Goal: Check status: Check status

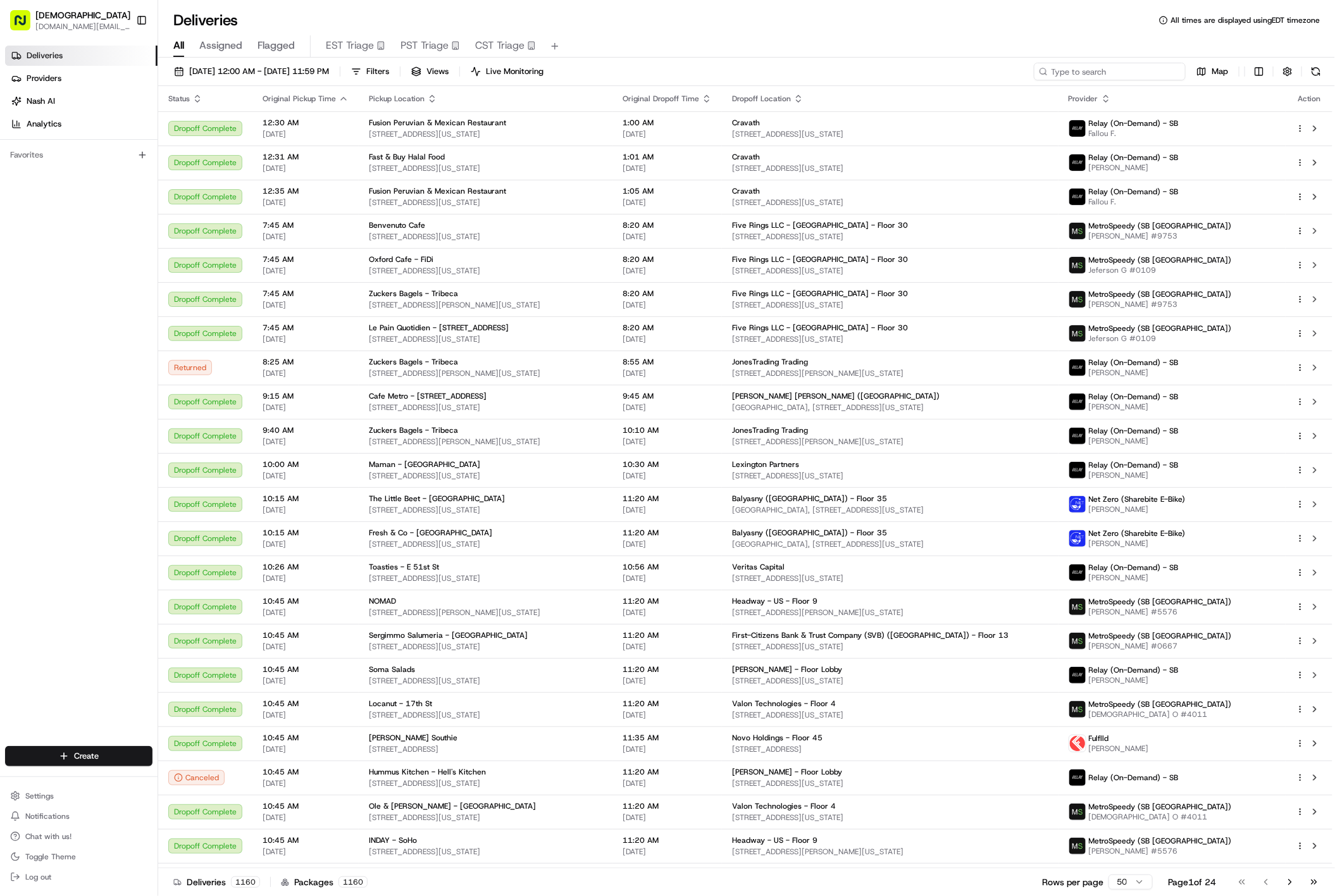
click at [1120, 70] on input at bounding box center [1109, 71] width 152 height 18
paste input "CR08212534235"
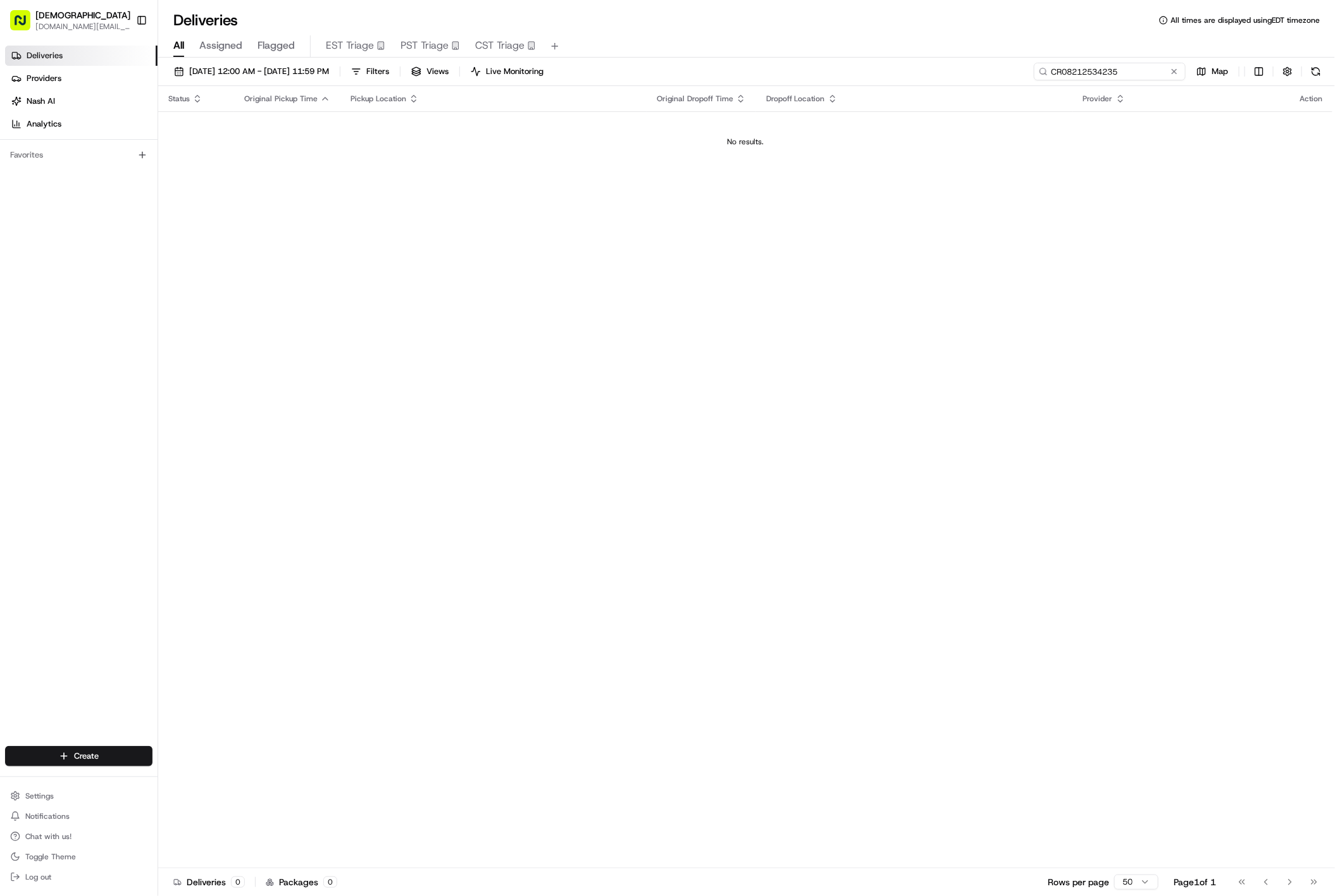
click at [1060, 76] on input "CR08212534235" at bounding box center [1109, 71] width 152 height 18
click at [1133, 67] on input "CR08212534235" at bounding box center [1109, 71] width 152 height 18
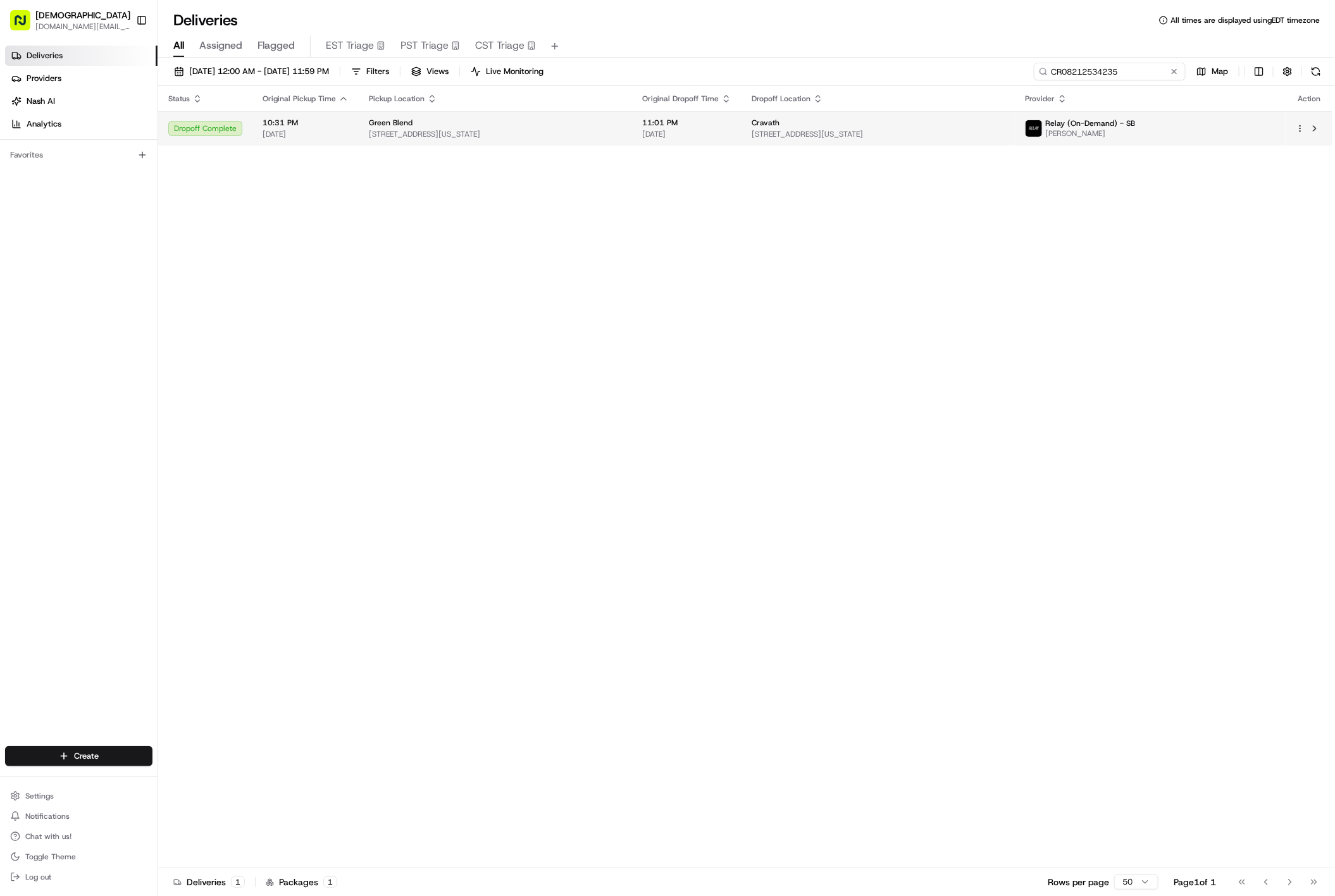
type input "CR08212534235"
click at [922, 124] on div "Cravath" at bounding box center [878, 122] width 253 height 10
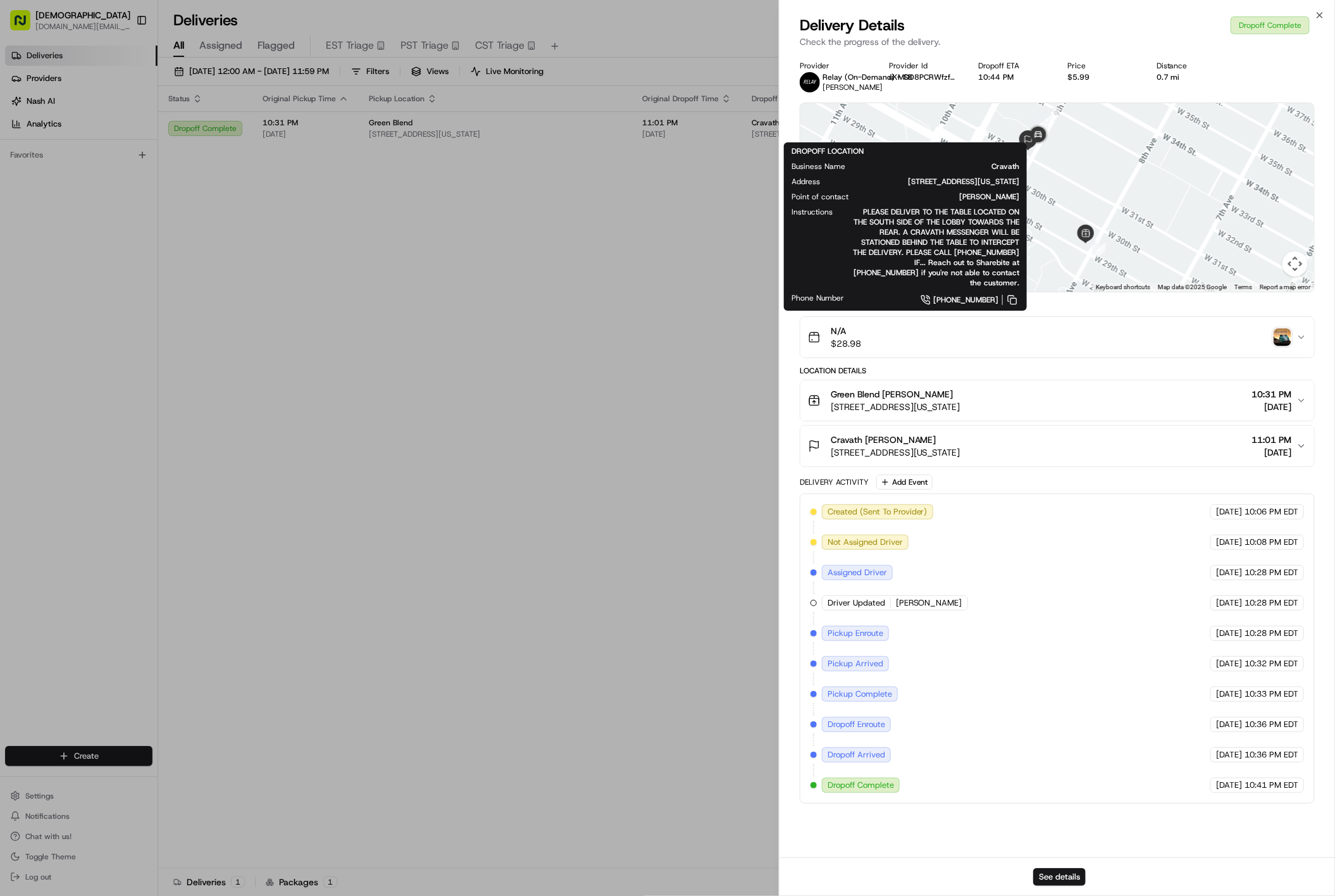
click at [1073, 445] on div "Cravath Jose Melendez 375 9th Ave, New York, NY 10001, USA 11:01 PM 08/21/2025" at bounding box center [1052, 446] width 489 height 26
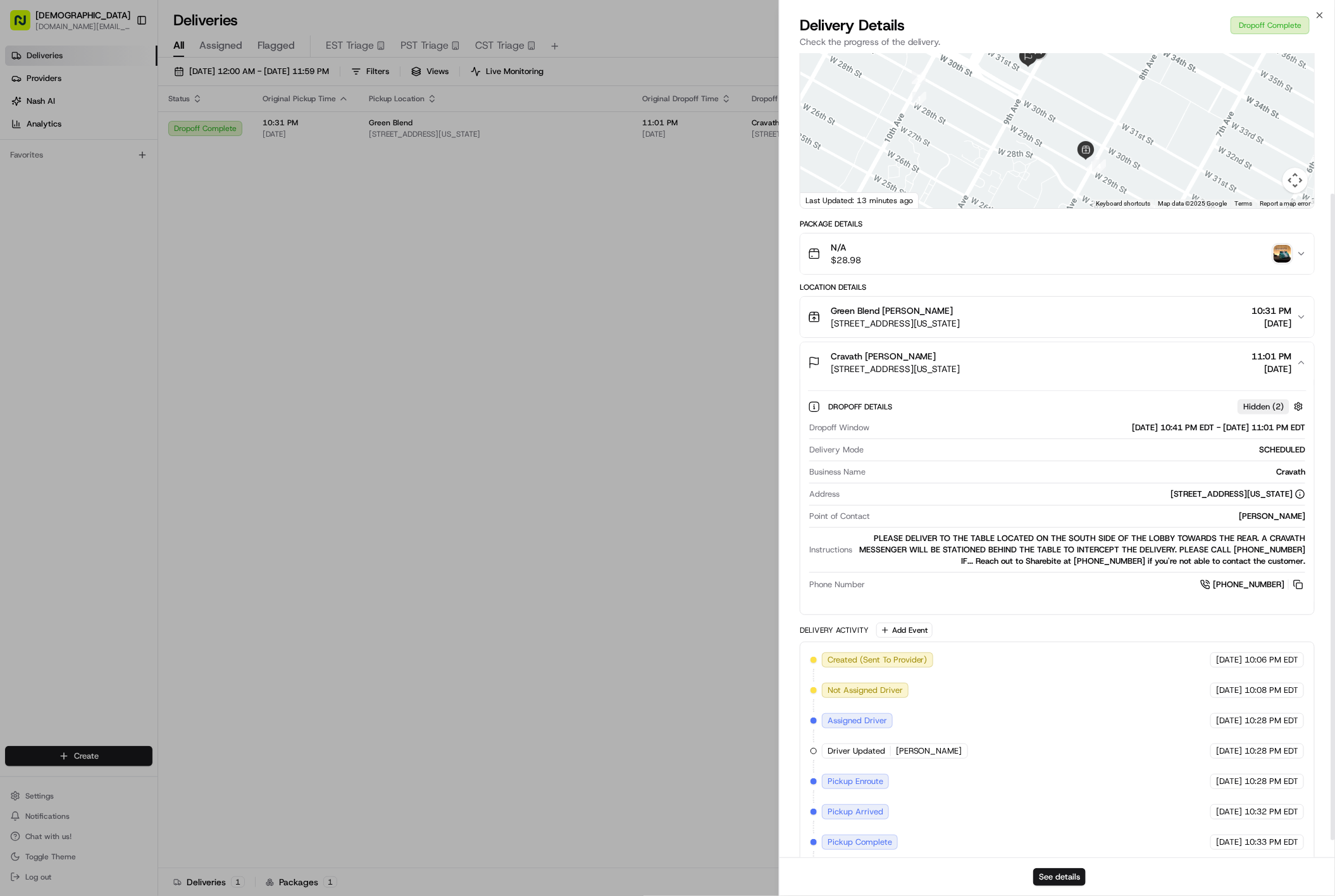
scroll to position [195, 0]
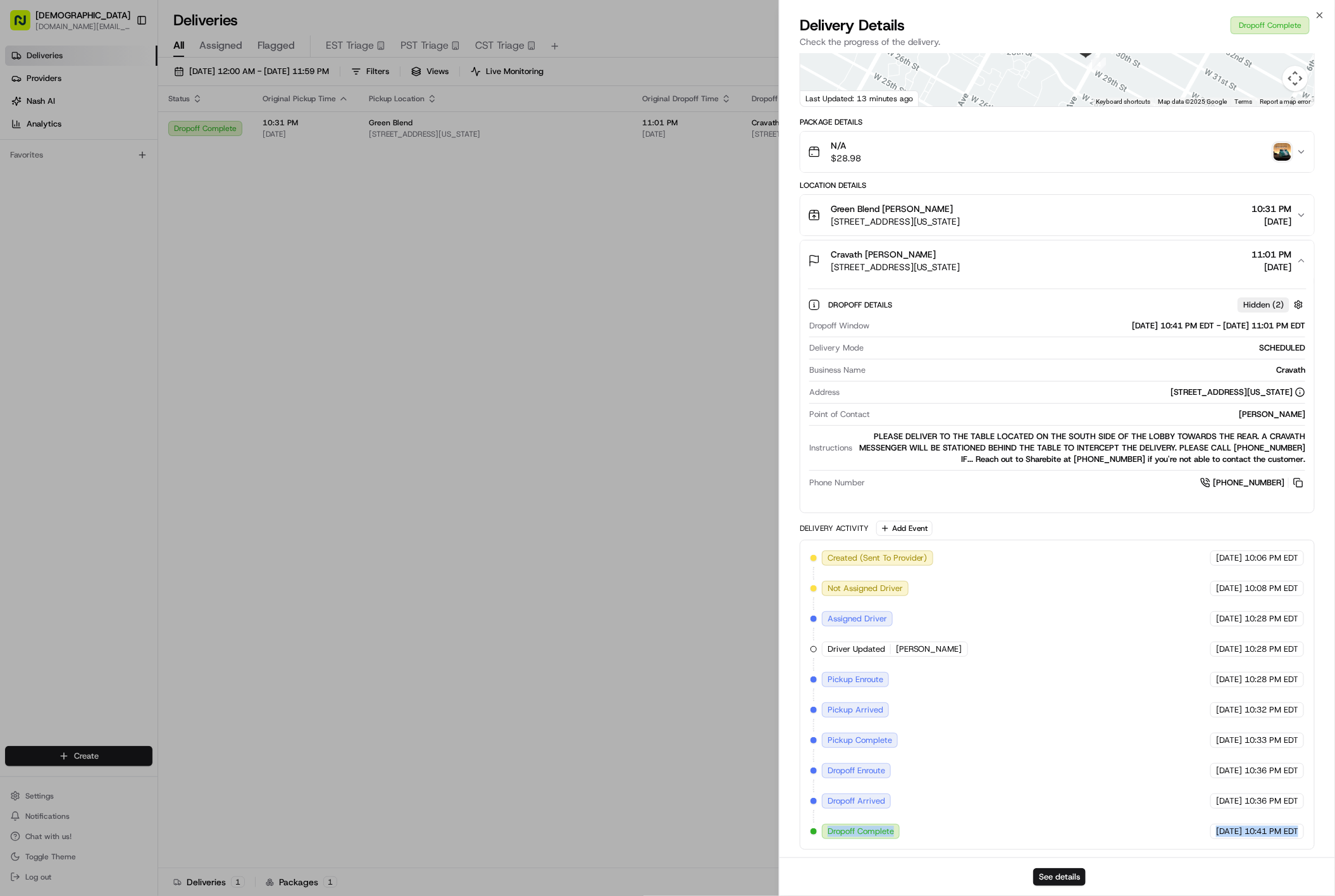
copy div "Dropoff Complete Relay (On-Demand) - SB 08/21/2025 10:41 PM EDT"
drag, startPoint x: 845, startPoint y: 827, endPoint x: 1284, endPoint y: 542, distance: 523.4
click at [1316, 794] on div "Provider Relay (On-Demand) - SB Taurino S. Provider Id uKMD08PCRWfzfd25iv8Bh7wX…" at bounding box center [1058, 362] width 556 height 989
